Goal: Navigation & Orientation: Find specific page/section

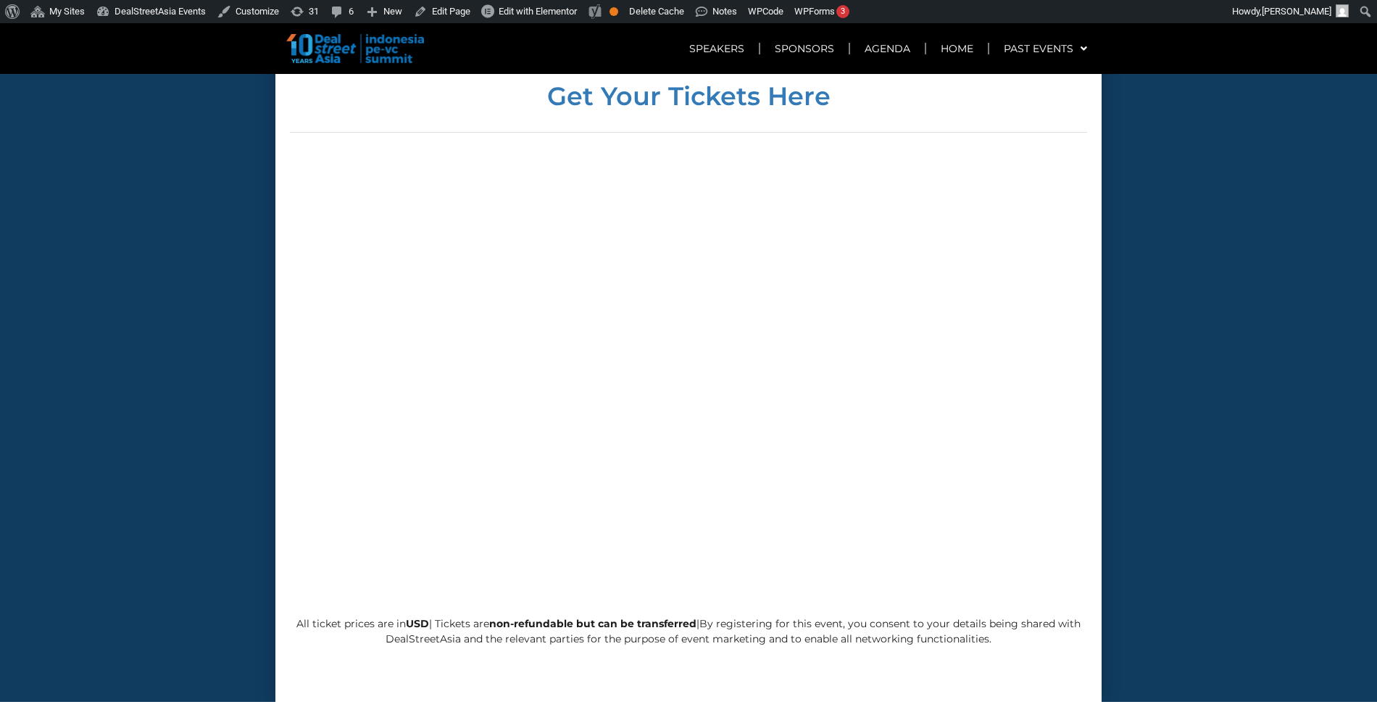
scroll to position [5073, 0]
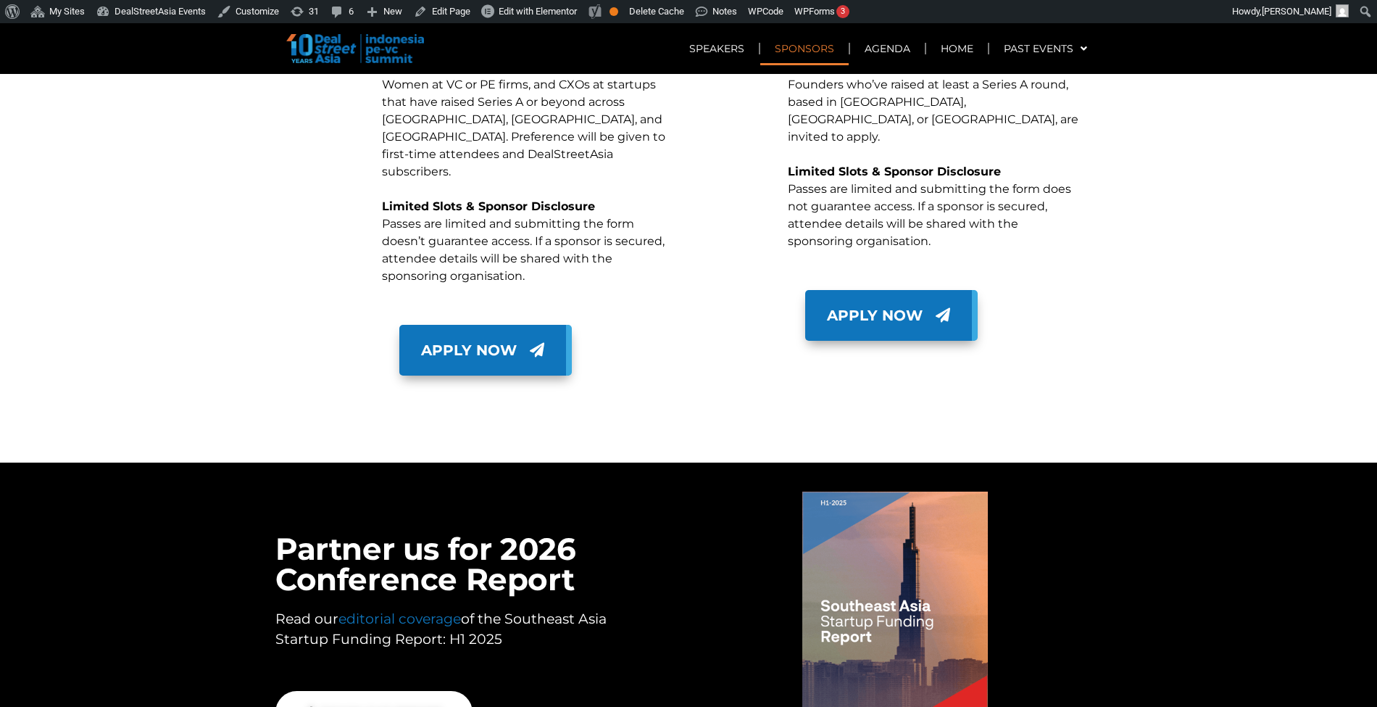
scroll to position [7428, 0]
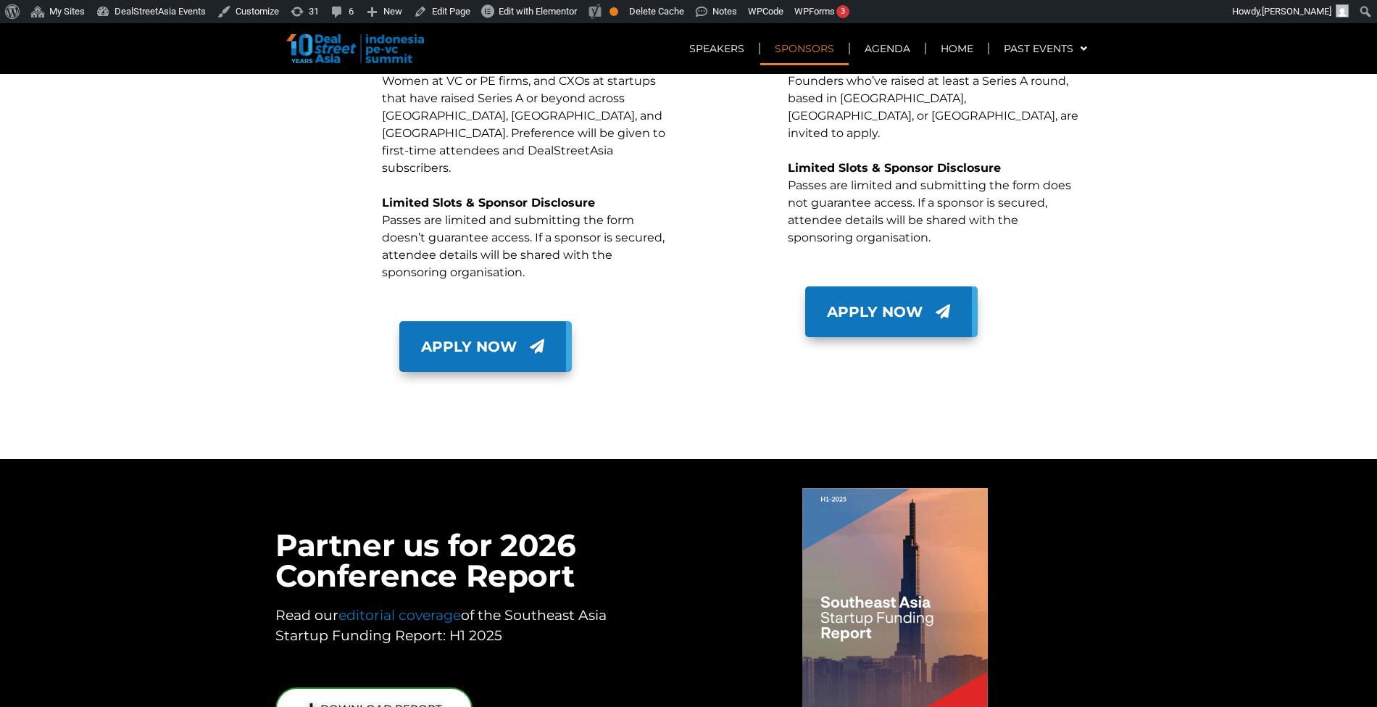
click at [434, 687] on link "DOWNLOAD REPORT" at bounding box center [373, 708] width 197 height 43
click at [441, 607] on link "editorial coverage" at bounding box center [400, 615] width 123 height 17
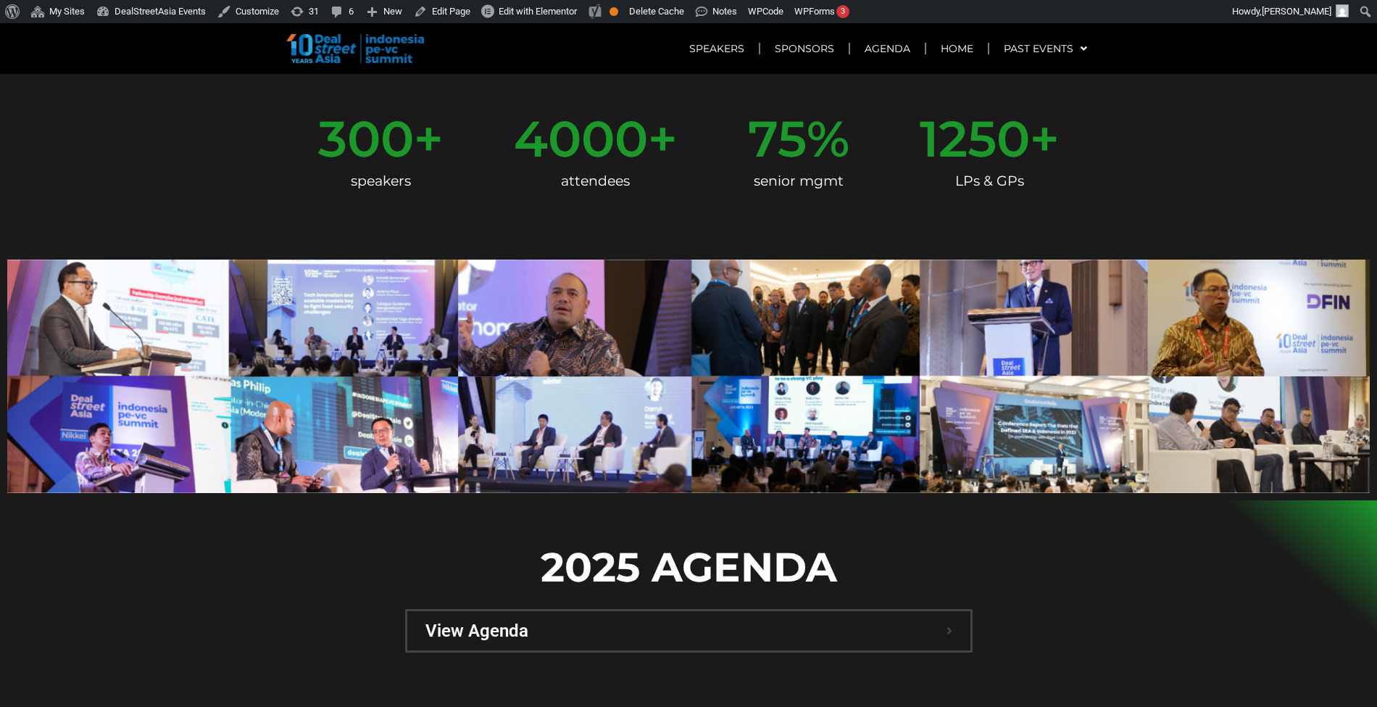
scroll to position [564, 0]
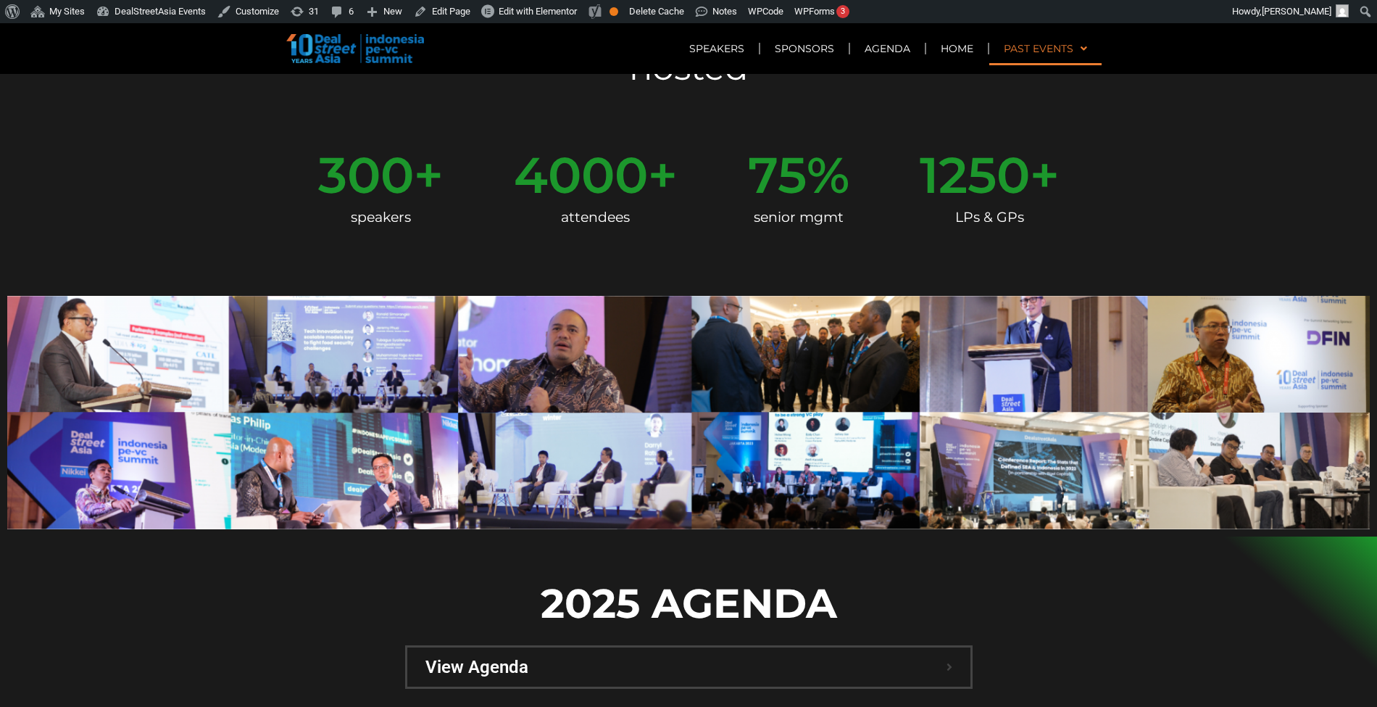
click at [1060, 39] on link "Past Events" at bounding box center [1046, 48] width 112 height 33
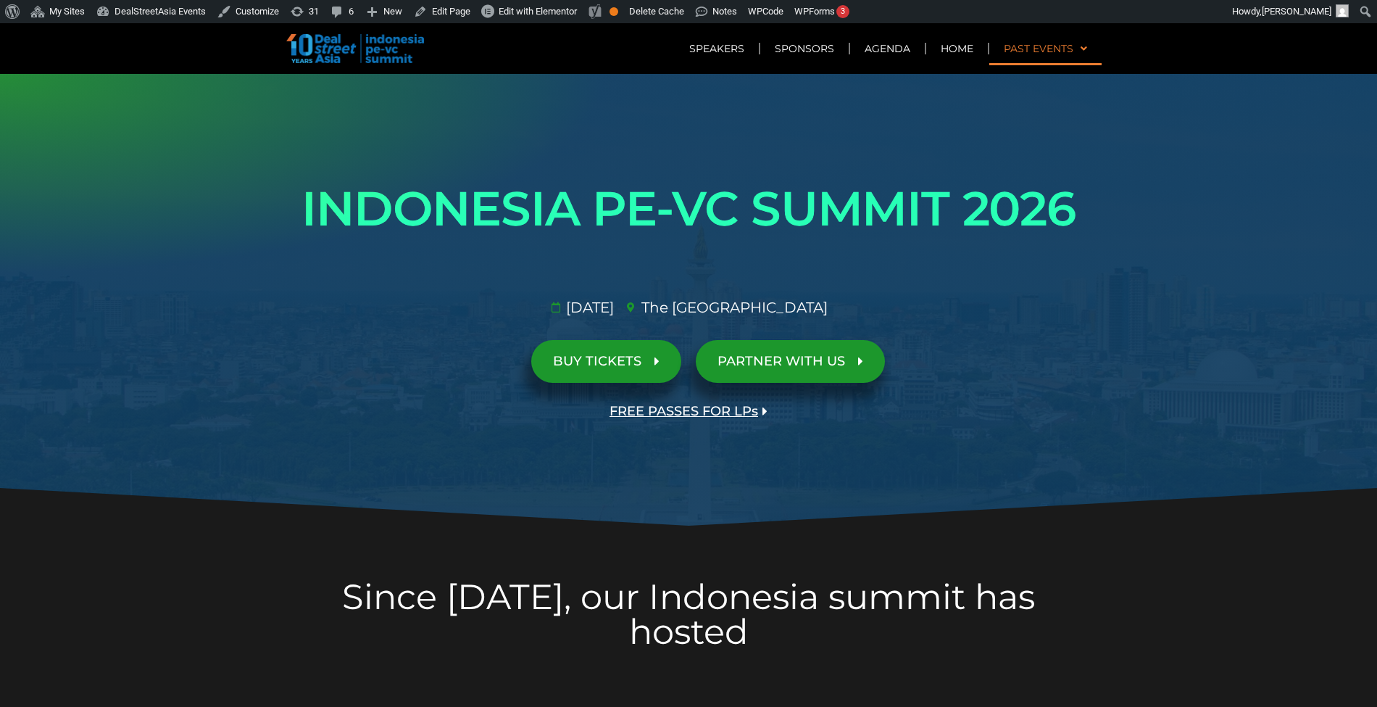
click at [1060, 40] on link "Past Events" at bounding box center [1046, 48] width 112 height 33
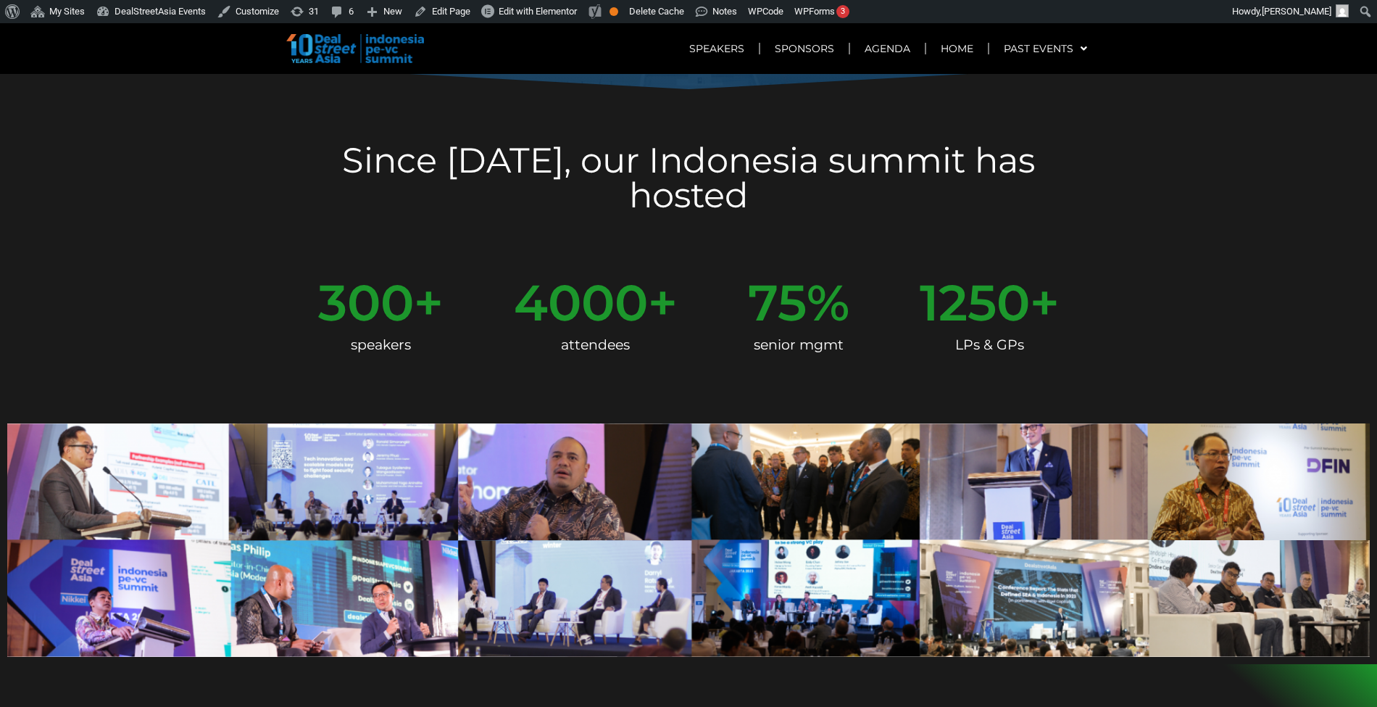
scroll to position [597, 0]
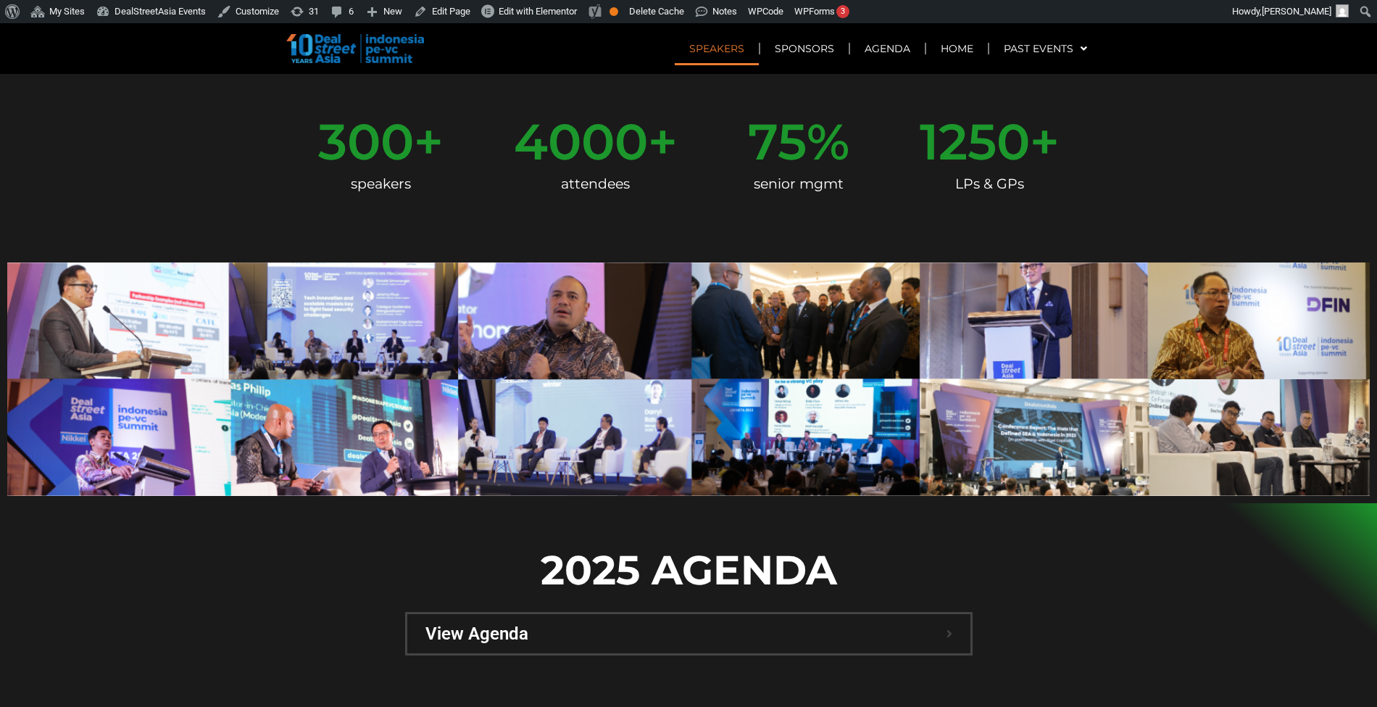
click at [698, 43] on link "Speakers" at bounding box center [717, 48] width 84 height 33
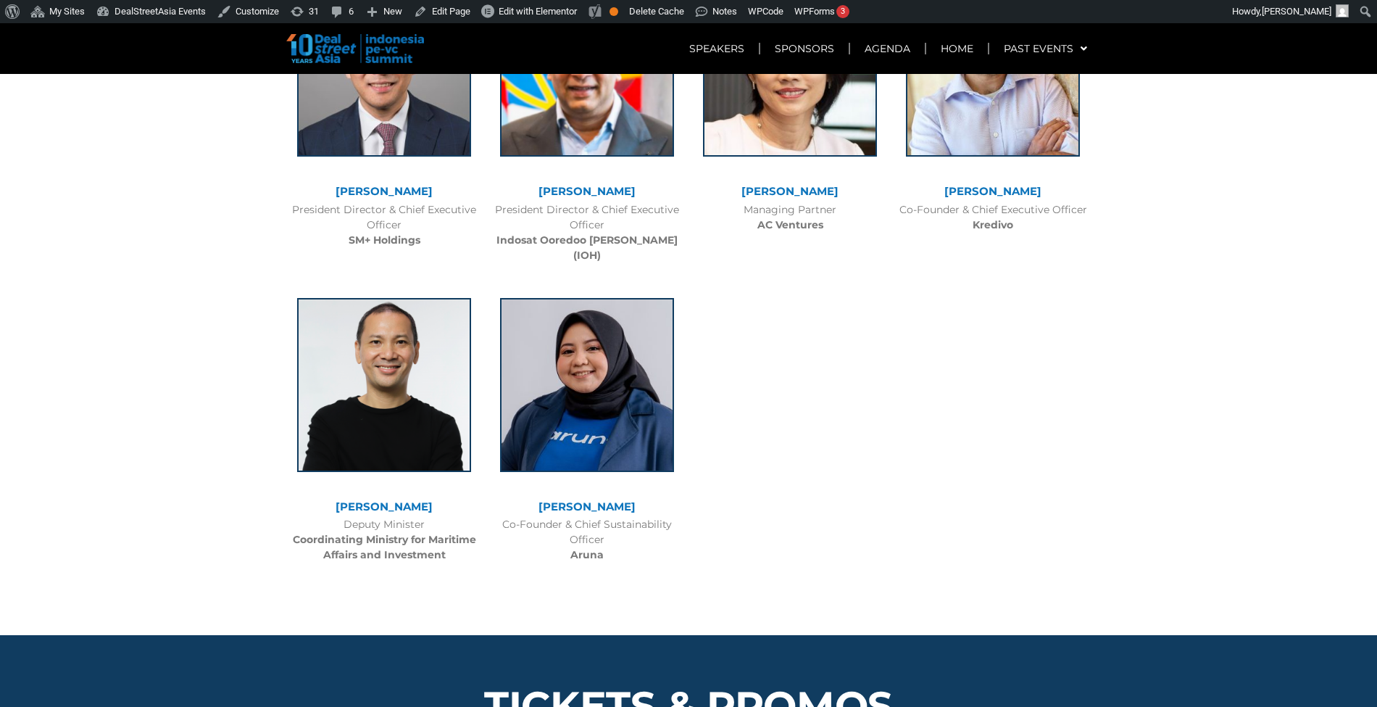
scroll to position [0, 0]
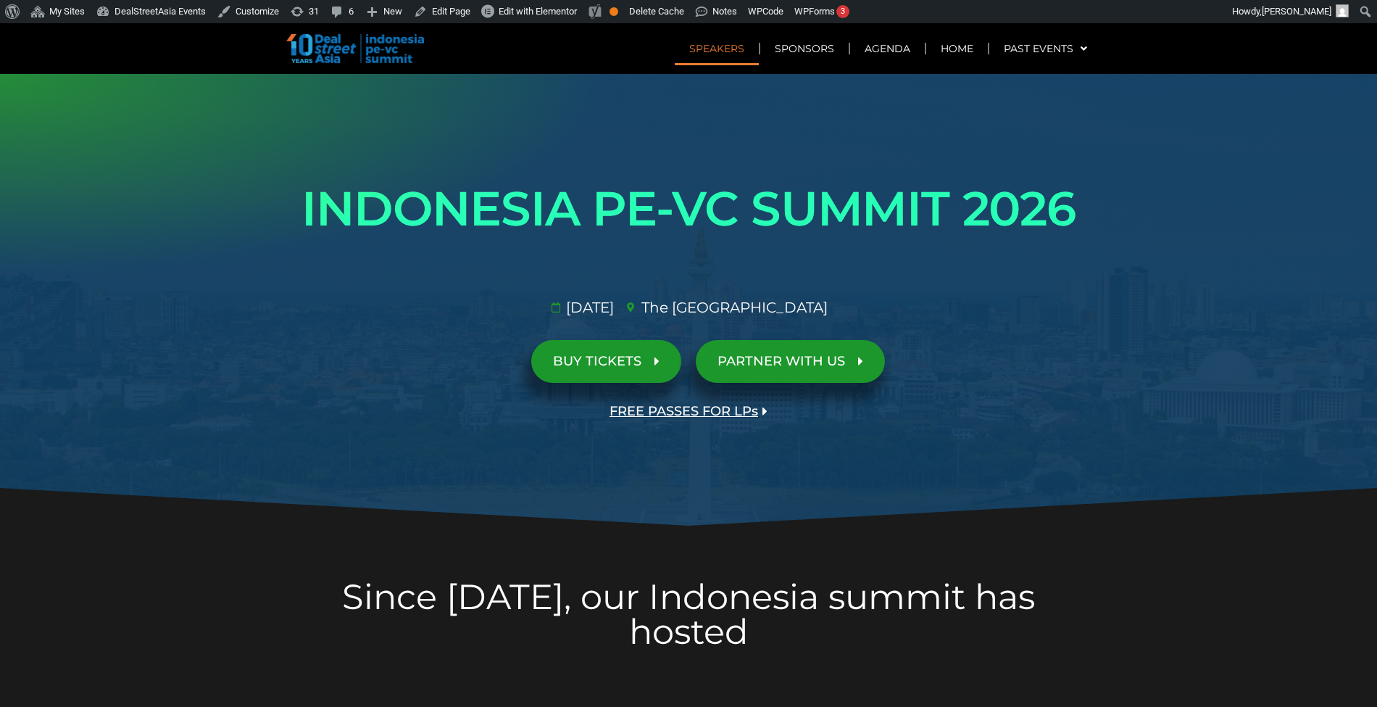
click at [699, 61] on link "Speakers" at bounding box center [717, 48] width 84 height 33
click at [738, 46] on link "Speakers" at bounding box center [717, 48] width 84 height 33
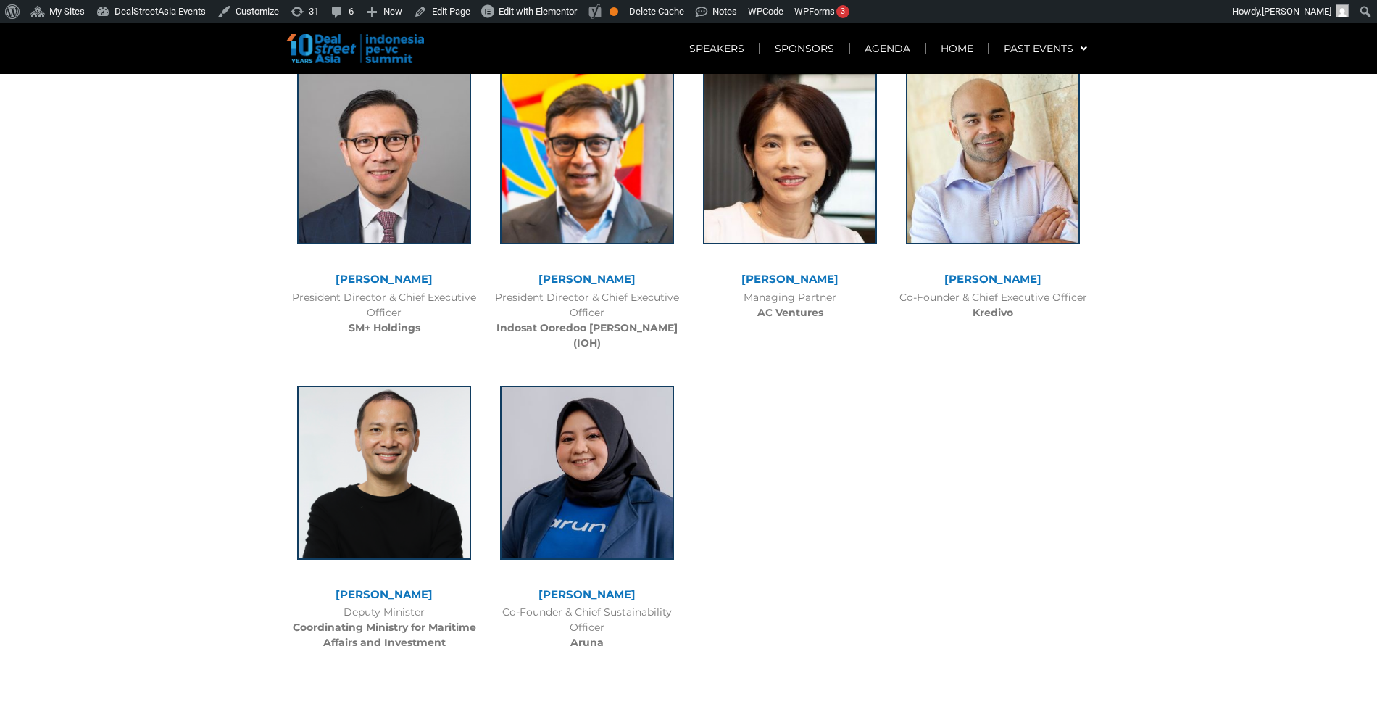
scroll to position [4270, 0]
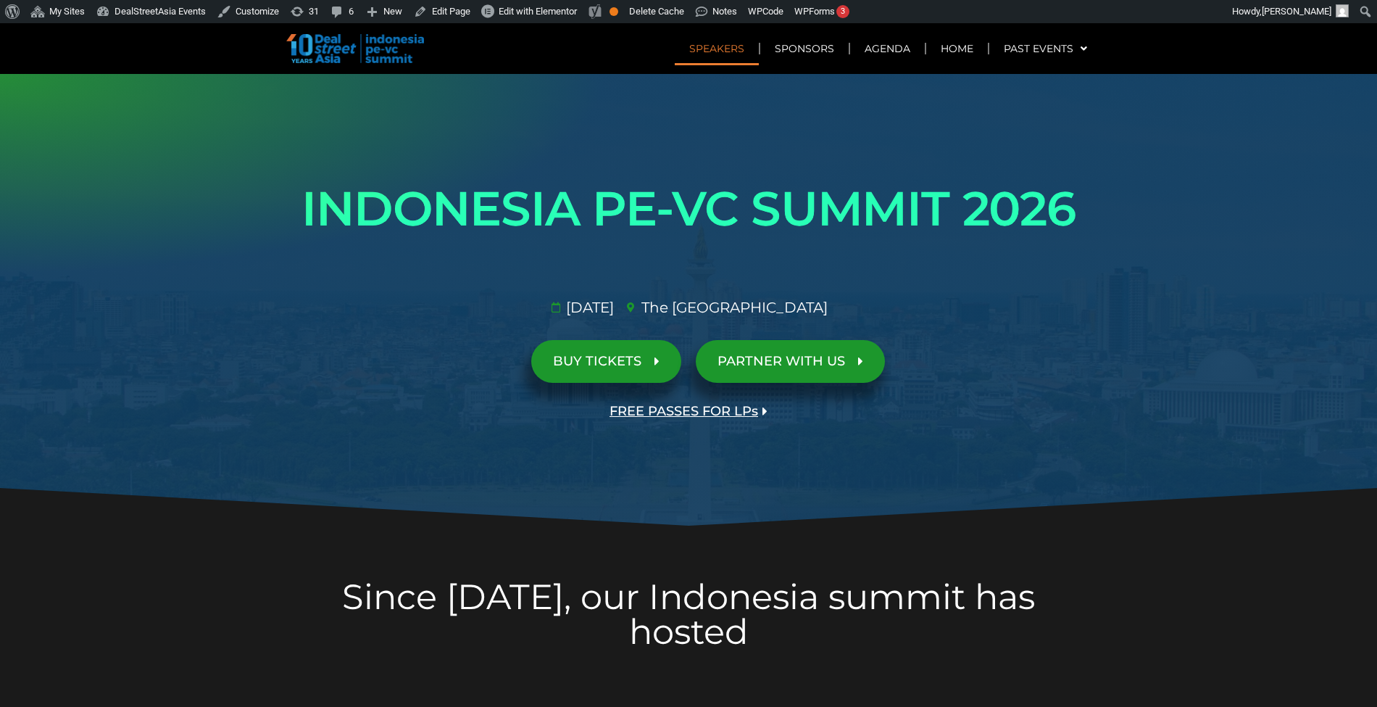
click at [713, 56] on link "Speakers" at bounding box center [717, 48] width 84 height 33
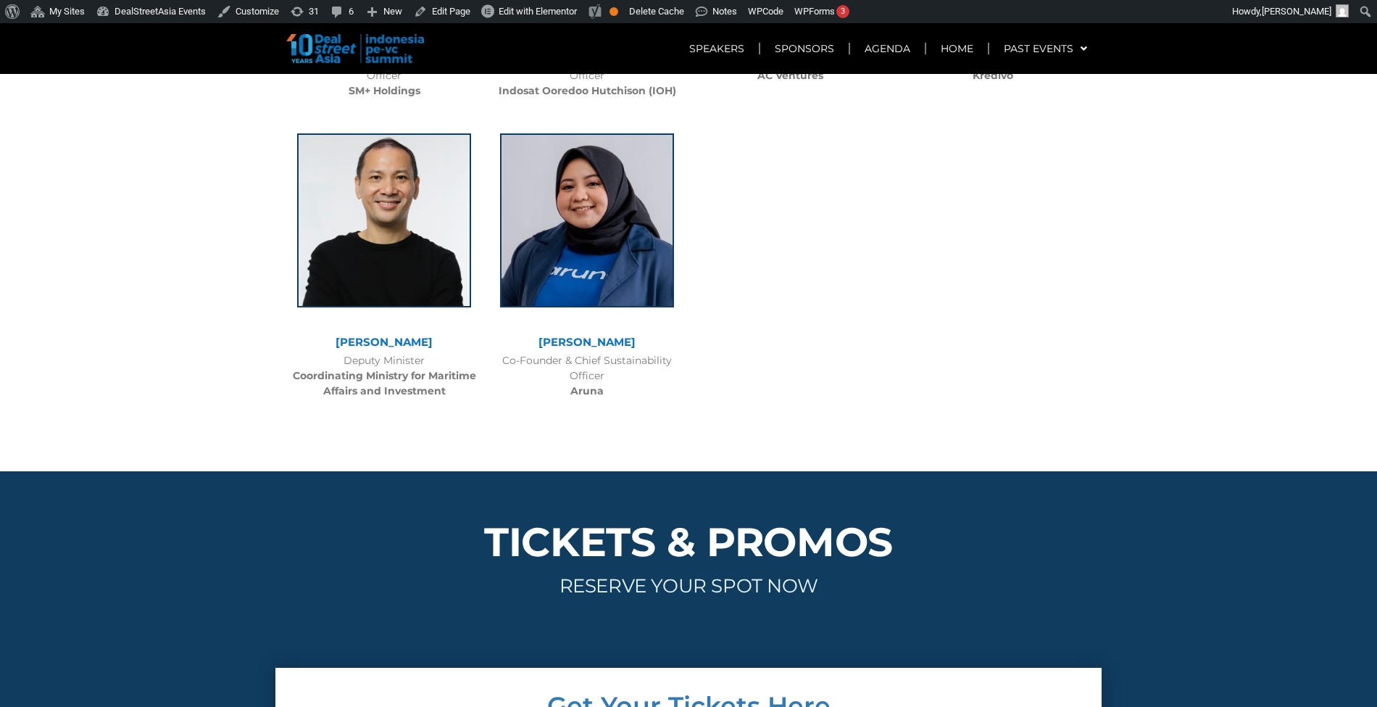
scroll to position [4452, 0]
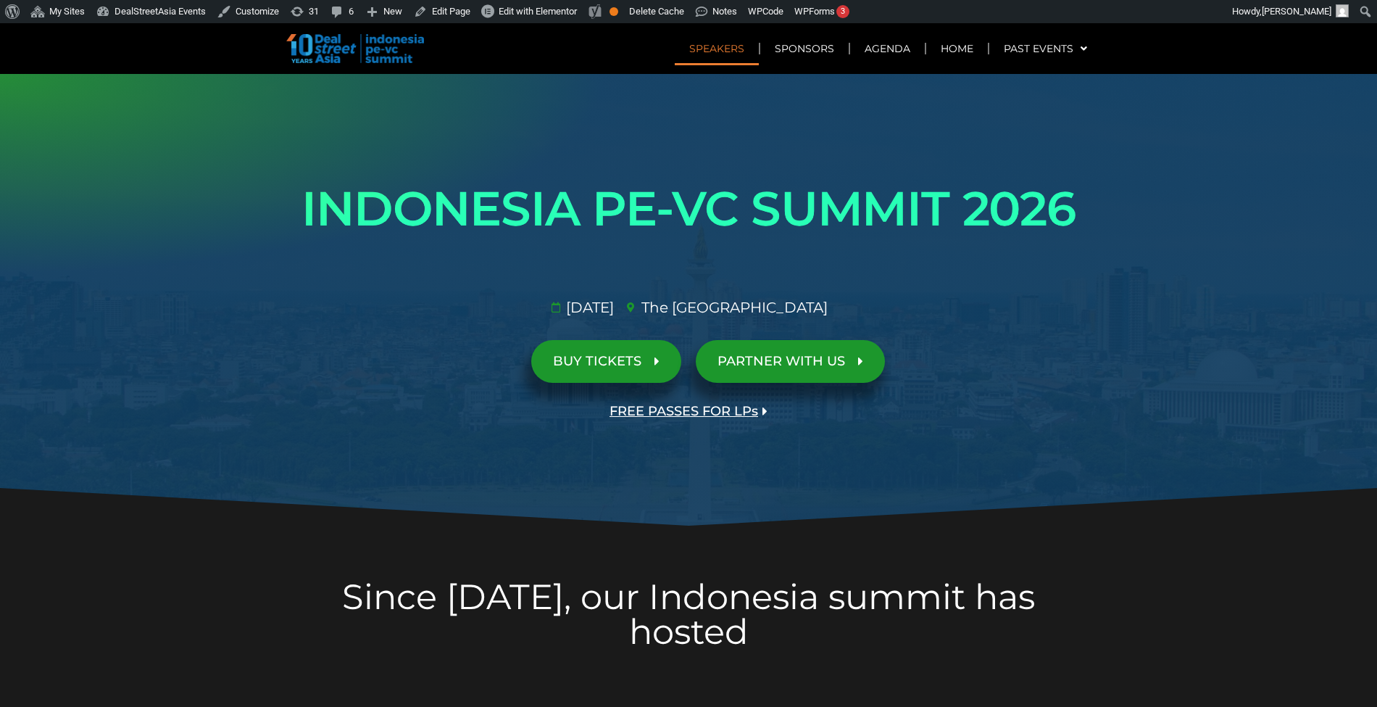
click at [739, 51] on link "Speakers" at bounding box center [717, 48] width 84 height 33
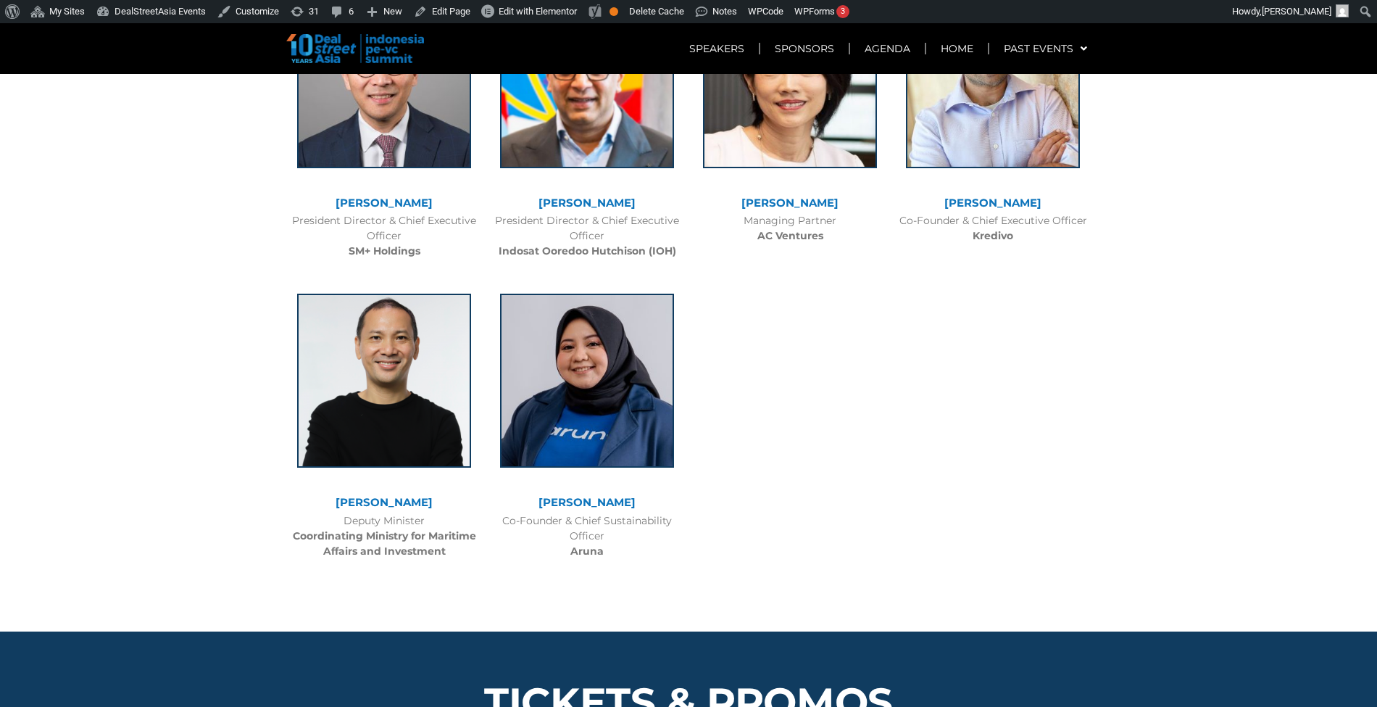
scroll to position [4284, 0]
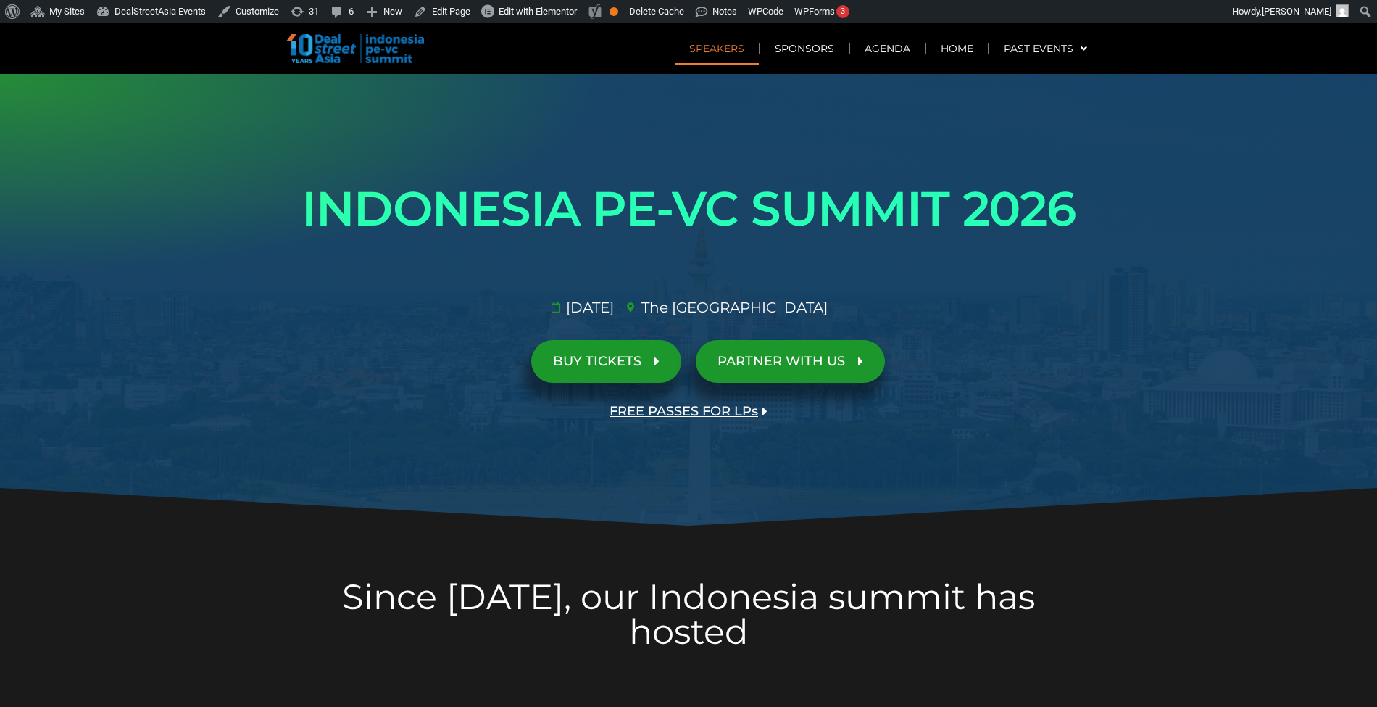
click at [716, 55] on link "Speakers" at bounding box center [717, 48] width 84 height 33
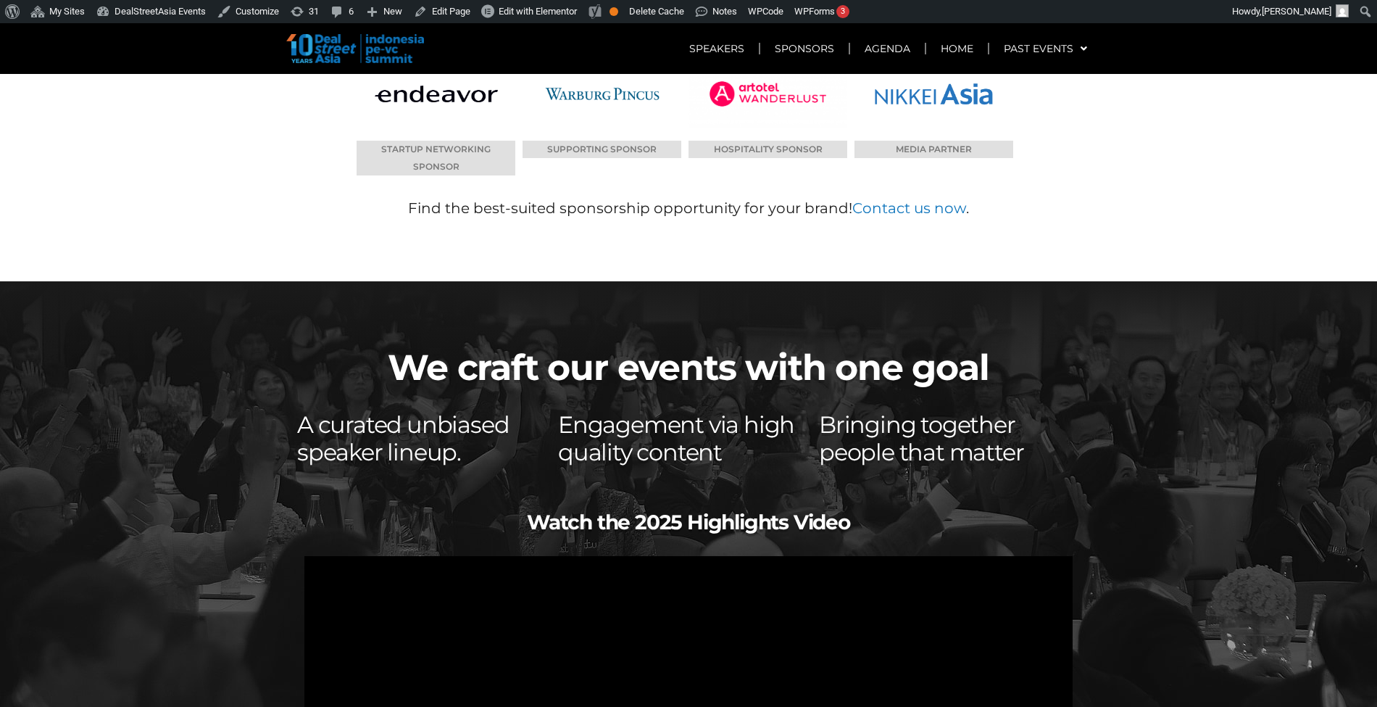
scroll to position [9107, 0]
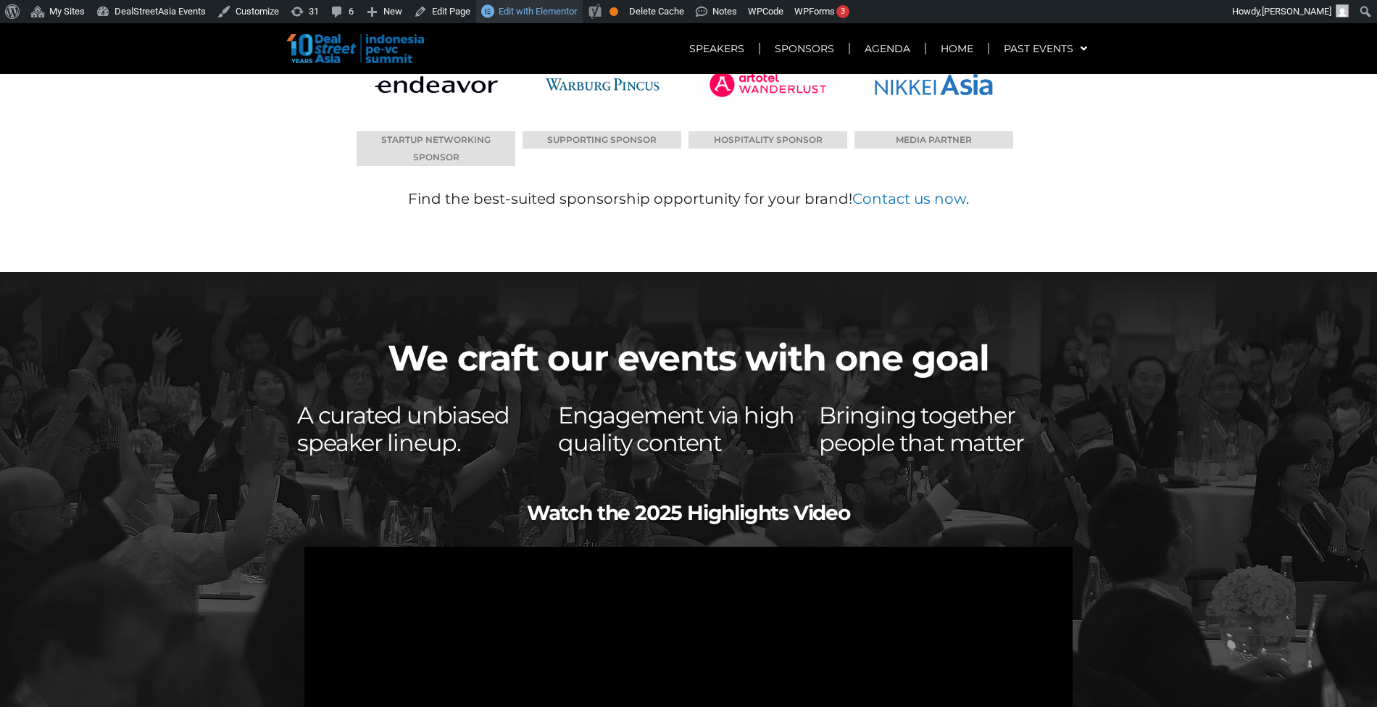
click at [522, 9] on span "Edit with Elementor" at bounding box center [538, 11] width 78 height 11
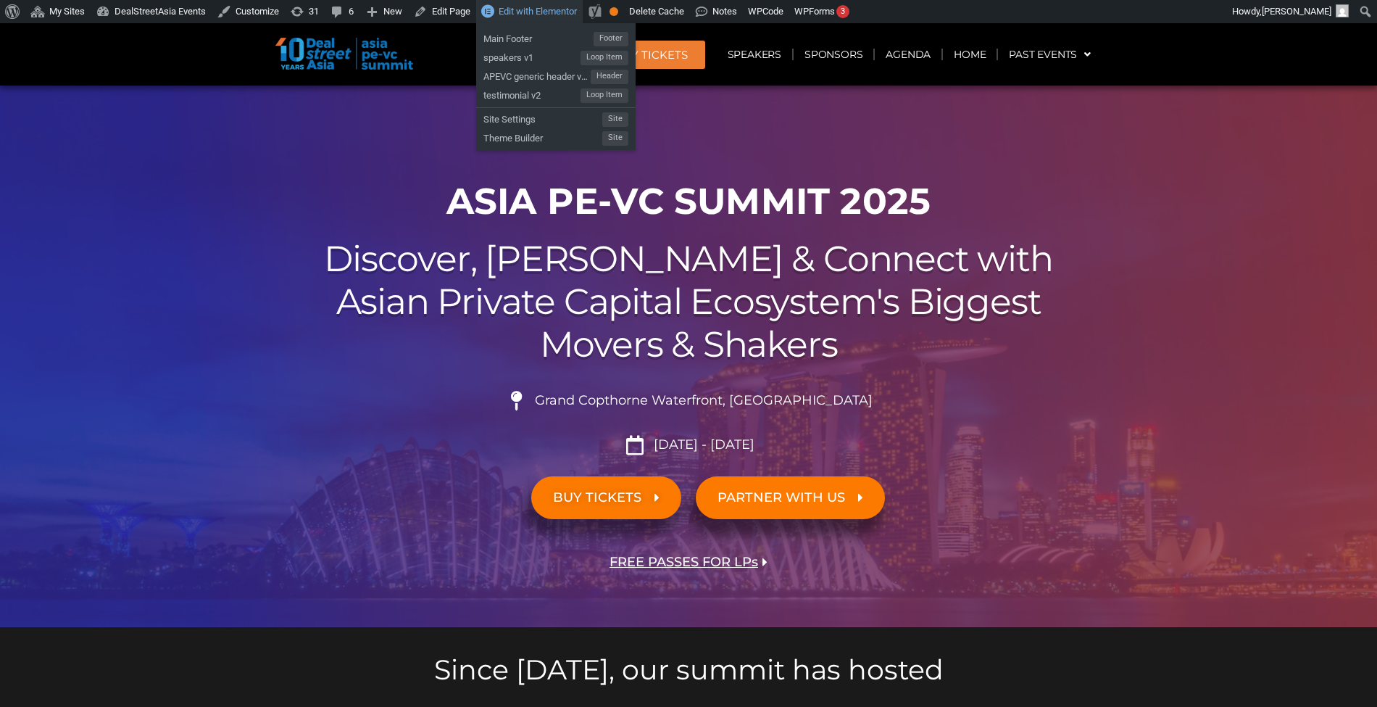
click at [516, 7] on span "Edit with Elementor" at bounding box center [538, 11] width 78 height 11
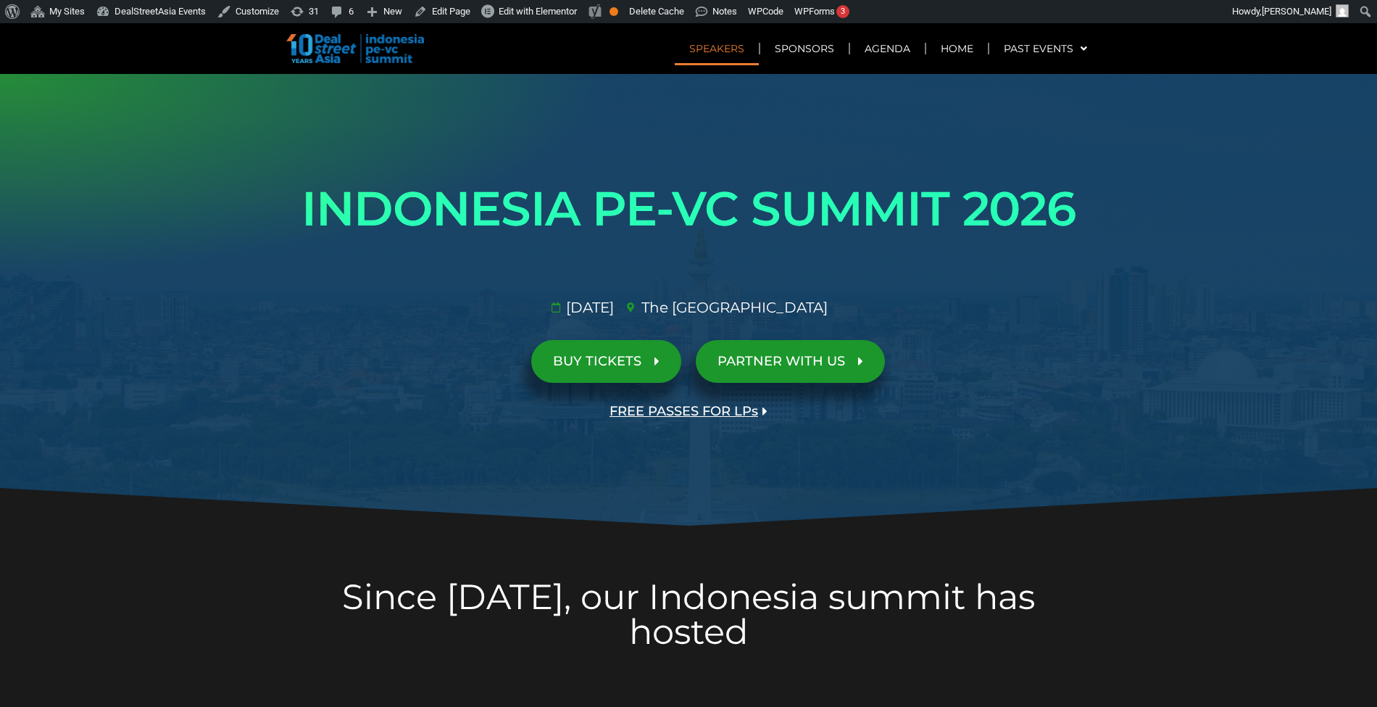
click at [736, 47] on link "Speakers" at bounding box center [717, 48] width 84 height 33
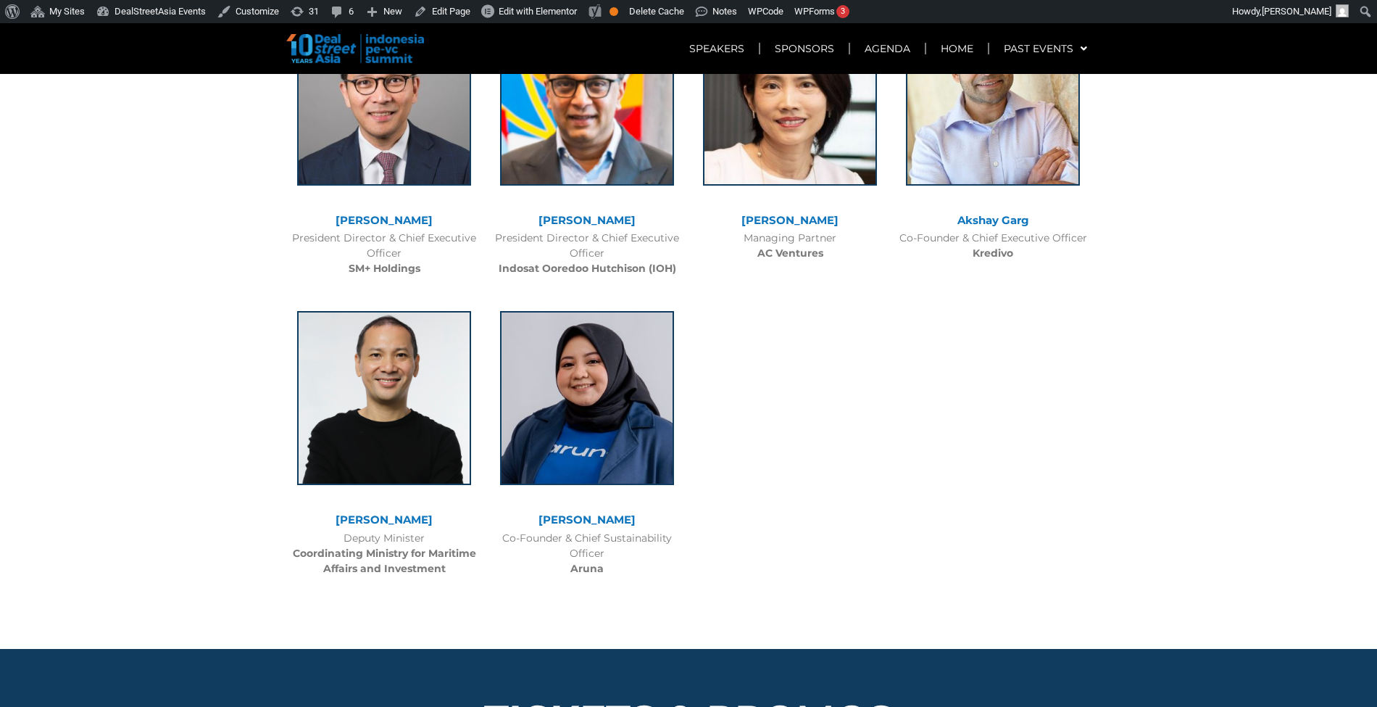
scroll to position [4245, 0]
